Goal: Information Seeking & Learning: Learn about a topic

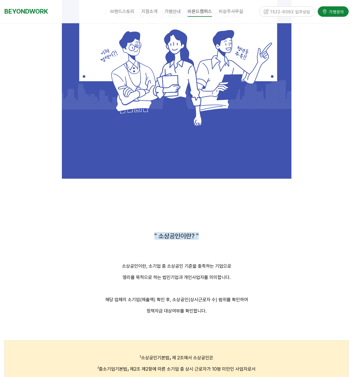
scroll to position [463, 0]
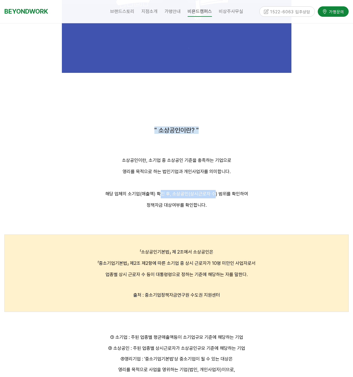
drag, startPoint x: 160, startPoint y: 194, endPoint x: 223, endPoint y: 200, distance: 63.3
click at [219, 198] on div "소상공인이란, 소기업 중 소상공인 기준을 충족하는 기업으로 영리를 목적으로 하는 법인기업과 개인사업자를 의미합니다. 해당 업체의 소기업(매출액…" at bounding box center [176, 188] width 344 height 64
click at [229, 203] on p "정책자금 대상여부를 확인합니다." at bounding box center [176, 205] width 344 height 8
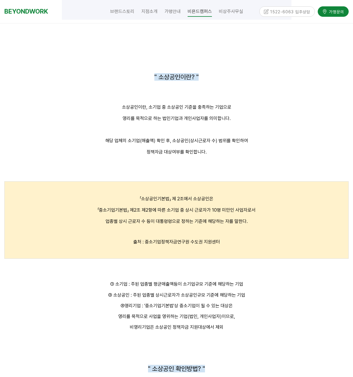
scroll to position [521, 0]
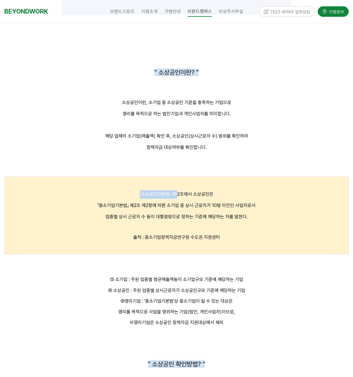
drag, startPoint x: 113, startPoint y: 195, endPoint x: 238, endPoint y: 201, distance: 125.1
click at [203, 195] on p "「소상공인기본법」 제 2조에서 소상공인은" at bounding box center [176, 194] width 339 height 8
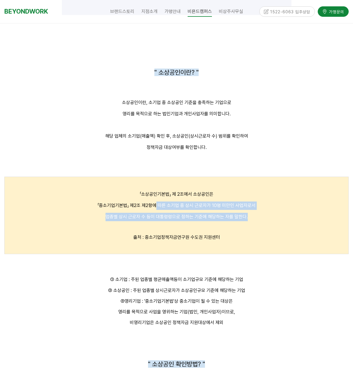
drag, startPoint x: 257, startPoint y: 218, endPoint x: 141, endPoint y: 206, distance: 116.3
click at [150, 208] on div "「소상공인기본법」 제 2조에서 소상공인은 「중소기업기본법」 제2조 제2항에 따른 소기업 중 상시 근로자가 10명 미만인 사업자로서 업종별 상시…" at bounding box center [176, 210] width 339 height 62
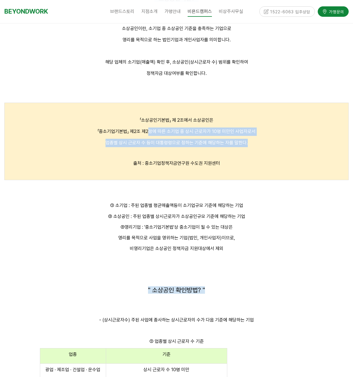
scroll to position [607, 0]
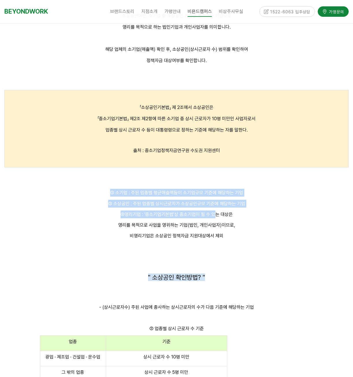
drag, startPoint x: 100, startPoint y: 188, endPoint x: 227, endPoint y: 214, distance: 129.9
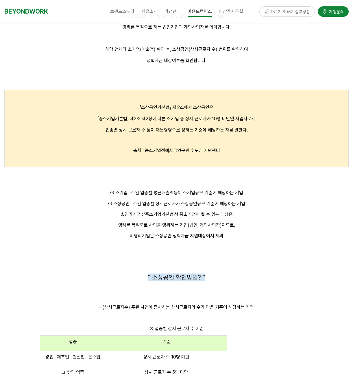
click at [246, 216] on p "③영리기업 : '중소기업기본법'상 중소기업이 될 수 있는 대상은" at bounding box center [176, 215] width 344 height 8
drag, startPoint x: 253, startPoint y: 233, endPoint x: 196, endPoint y: 209, distance: 62.2
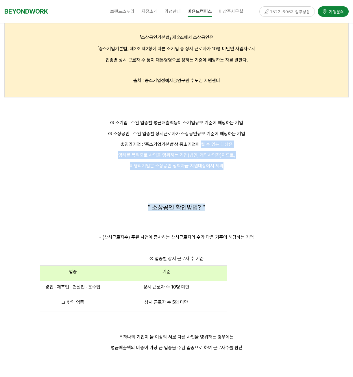
scroll to position [694, 0]
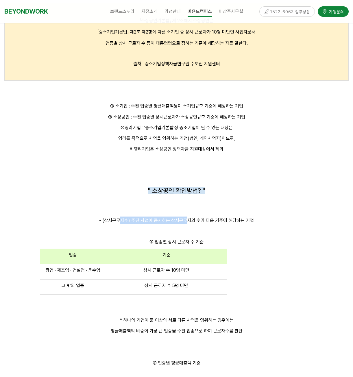
drag, startPoint x: 122, startPoint y: 219, endPoint x: 230, endPoint y: 225, distance: 107.5
click at [214, 224] on p "- (상시근로자수) 주된 사업에 종사하는 상시근로자의 수가 다음 기준에 해당하는 기업" at bounding box center [176, 221] width 344 height 8
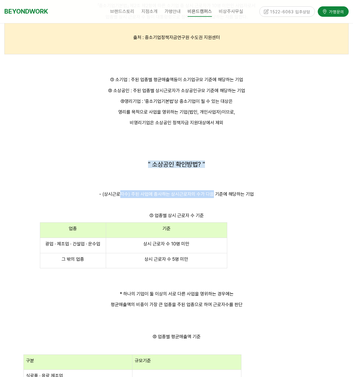
scroll to position [752, 0]
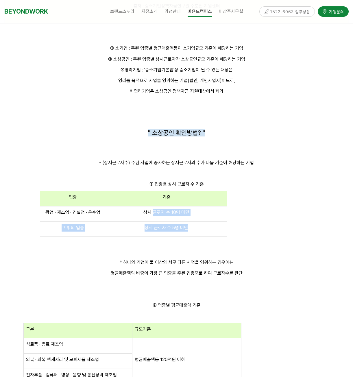
drag, startPoint x: 194, startPoint y: 222, endPoint x: 140, endPoint y: 215, distance: 54.0
click at [150, 216] on tbody "업종 기준 광업 · 제조업 · 건설업 · 운수업 상시 근로자 수 10명 미만 그 밖의 업종 상시 근로자 수 5명 미만" at bounding box center [133, 214] width 187 height 46
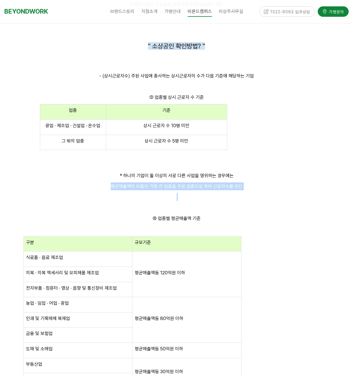
drag, startPoint x: 127, startPoint y: 179, endPoint x: 215, endPoint y: 202, distance: 91.5
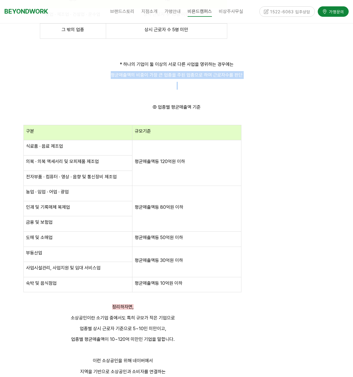
scroll to position [954, 0]
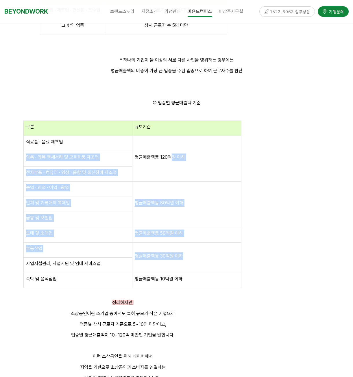
drag, startPoint x: 212, startPoint y: 268, endPoint x: 163, endPoint y: 137, distance: 139.7
click at [166, 149] on tbody "구분 규모기준 식료품 · 음료 제조업 평균매출액등 120억원 이하 의복 · 의복 액세서리 및 모피제품 제조업 전자부품 · 컴퓨터 · 영상 · …" at bounding box center [132, 204] width 218 height 167
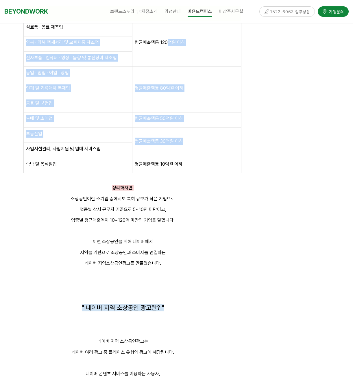
scroll to position [1070, 0]
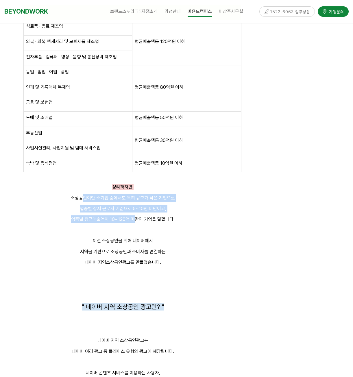
drag, startPoint x: 86, startPoint y: 195, endPoint x: 151, endPoint y: 227, distance: 73.1
click at [172, 230] on p at bounding box center [122, 230] width 237 height 8
drag, startPoint x: 172, startPoint y: 230, endPoint x: 68, endPoint y: 189, distance: 112.1
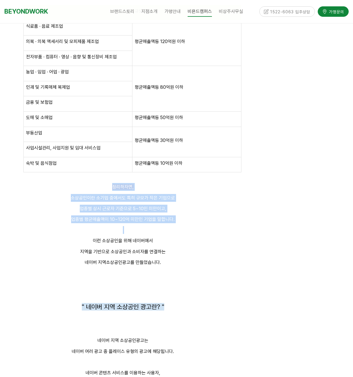
click at [126, 228] on p at bounding box center [122, 230] width 237 height 8
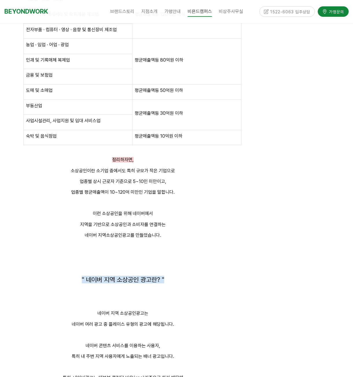
scroll to position [1128, 0]
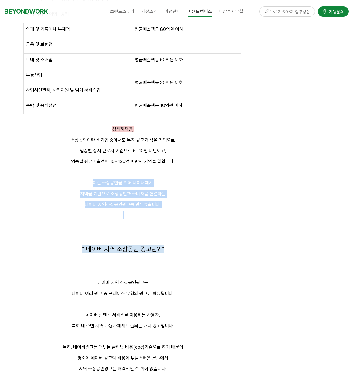
drag, startPoint x: 170, startPoint y: 215, endPoint x: 82, endPoint y: 175, distance: 97.3
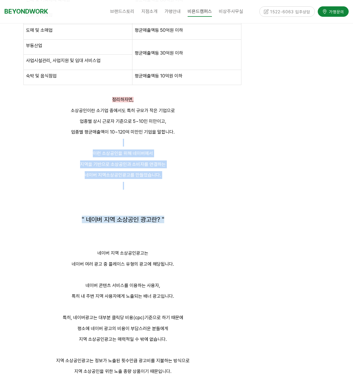
scroll to position [1186, 0]
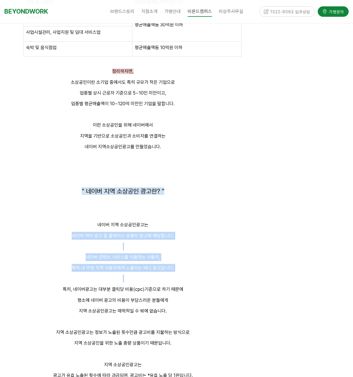
drag, startPoint x: 188, startPoint y: 272, endPoint x: 200, endPoint y: 210, distance: 63.3
click at [211, 211] on p at bounding box center [122, 214] width 237 height 8
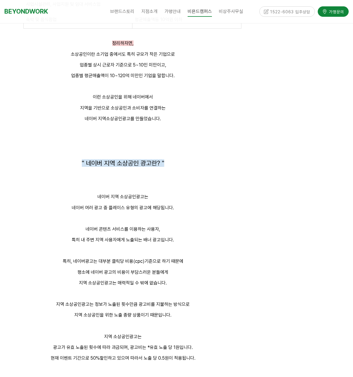
scroll to position [1301, 0]
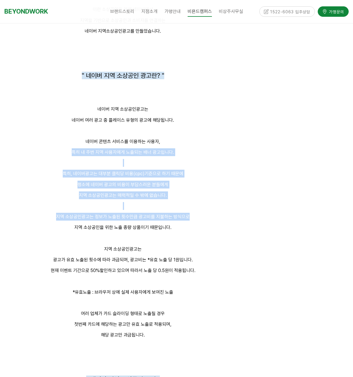
drag, startPoint x: 213, startPoint y: 208, endPoint x: 208, endPoint y: 136, distance: 72.5
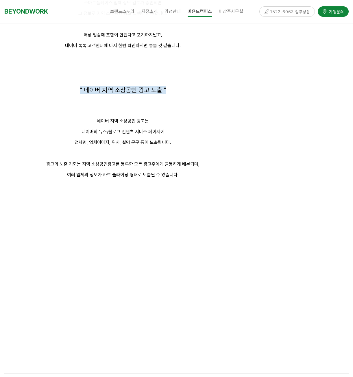
scroll to position [2198, 0]
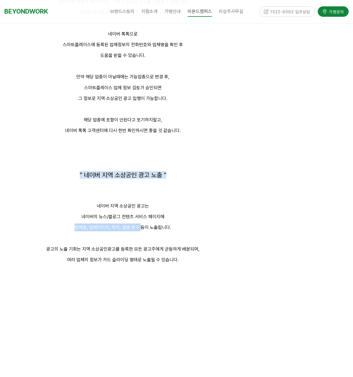
drag, startPoint x: 73, startPoint y: 225, endPoint x: 194, endPoint y: 236, distance: 121.7
click at [153, 231] on p "업체명, 업체이미지, 위치, 설명 문구 등이 노출됩니다." at bounding box center [122, 228] width 237 height 8
click at [208, 237] on p at bounding box center [122, 238] width 237 height 8
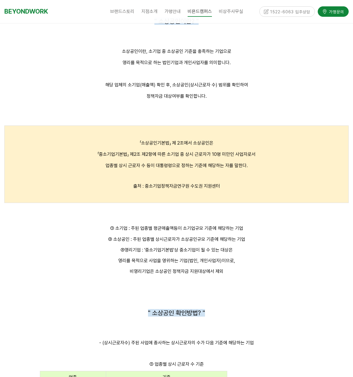
scroll to position [0, 0]
